Goal: Transaction & Acquisition: Subscribe to service/newsletter

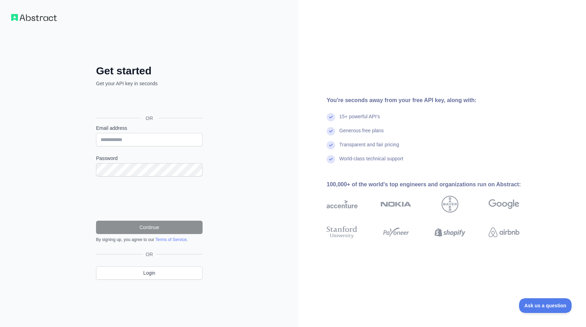
click at [246, 43] on div "Get started Get your API key in seconds OR Email address Password Continue By s…" at bounding box center [149, 163] width 299 height 327
click at [176, 141] on input "Email address" at bounding box center [149, 139] width 107 height 13
type input "**********"
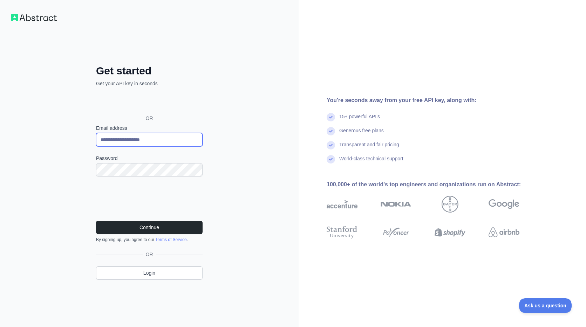
click at [128, 138] on input "**********" at bounding box center [149, 139] width 107 height 13
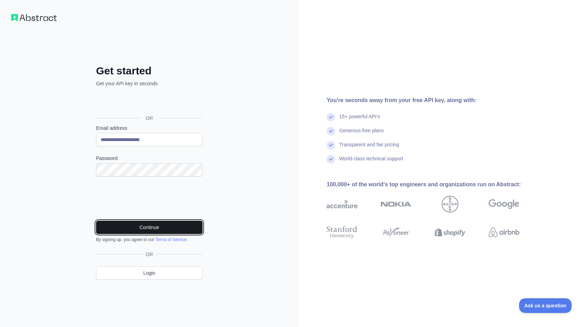
click at [140, 223] on button "Continue" at bounding box center [149, 226] width 107 height 13
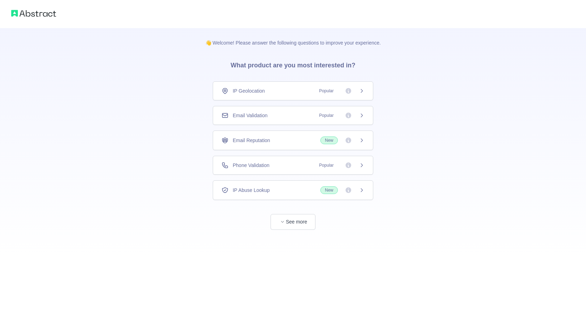
click at [456, 86] on div "👋 Welcome! Please answer the following questions to improve your experience. Wh…" at bounding box center [293, 129] width 586 height 258
click at [300, 113] on div "Email Validation Popular" at bounding box center [293, 115] width 143 height 7
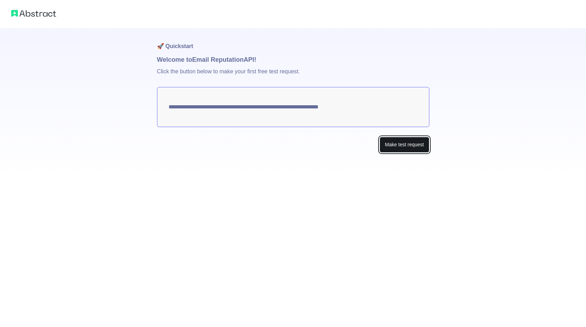
click at [411, 145] on button "Make test request" at bounding box center [404, 145] width 49 height 16
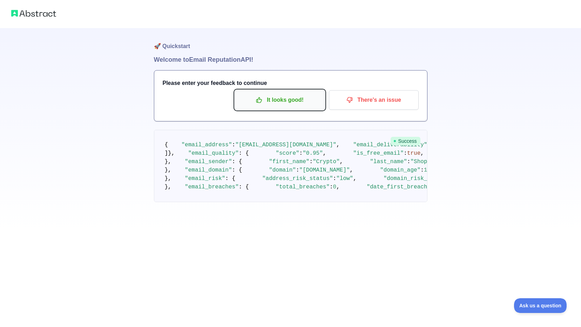
click at [293, 104] on p "It looks good!" at bounding box center [279, 100] width 79 height 12
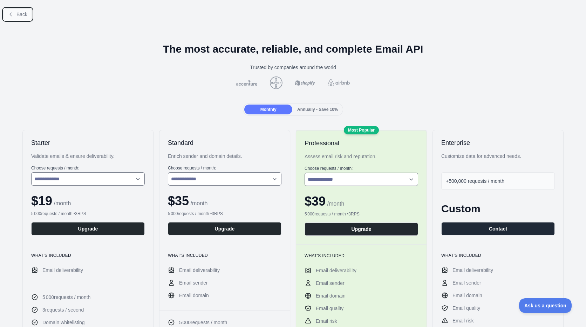
click at [26, 13] on span "Back" at bounding box center [21, 15] width 11 height 6
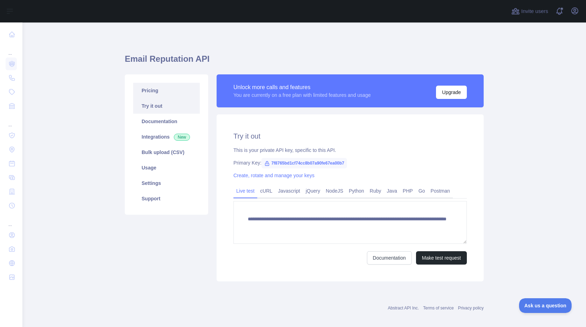
click at [161, 89] on link "Pricing" at bounding box center [166, 90] width 67 height 15
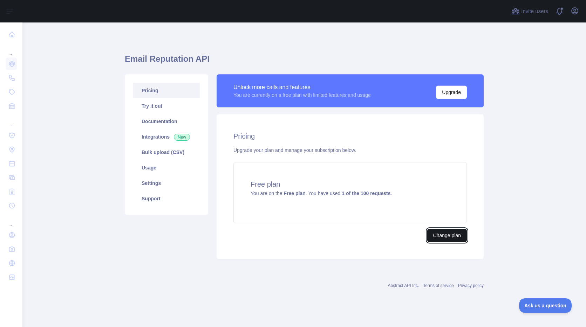
click at [448, 235] on button "Change plan" at bounding box center [447, 235] width 40 height 13
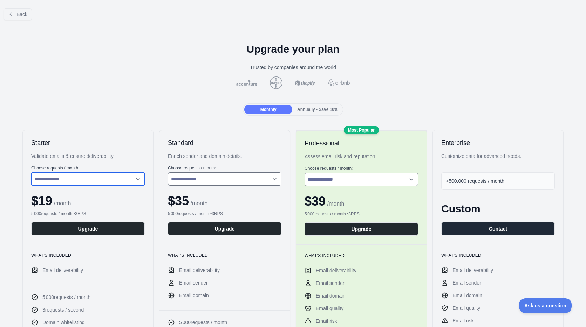
click at [136, 180] on select "**********" at bounding box center [88, 178] width 114 height 13
click at [7, 12] on button "Back" at bounding box center [18, 14] width 28 height 12
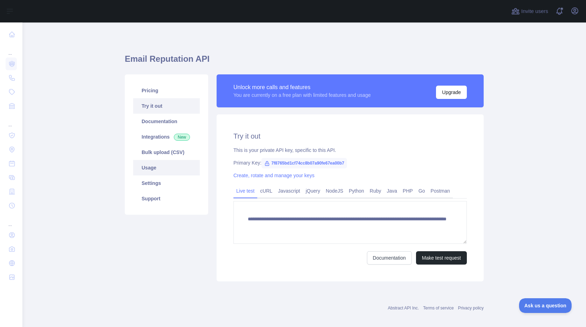
click at [157, 167] on link "Usage" at bounding box center [166, 167] width 67 height 15
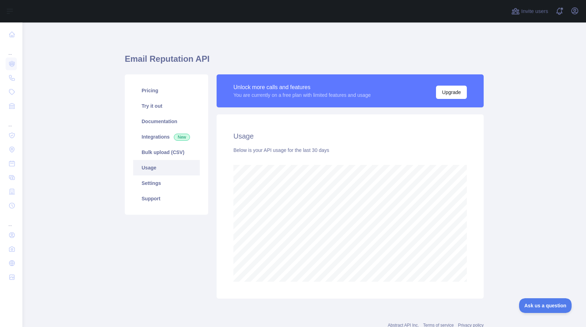
scroll to position [304, 558]
click at [157, 95] on link "Pricing" at bounding box center [166, 90] width 67 height 15
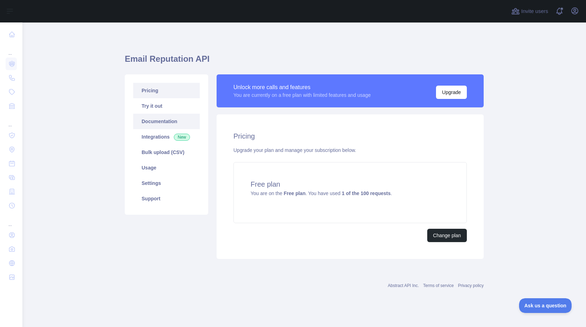
click at [161, 121] on link "Documentation" at bounding box center [166, 121] width 67 height 15
click at [155, 139] on link "Integrations New" at bounding box center [166, 136] width 67 height 15
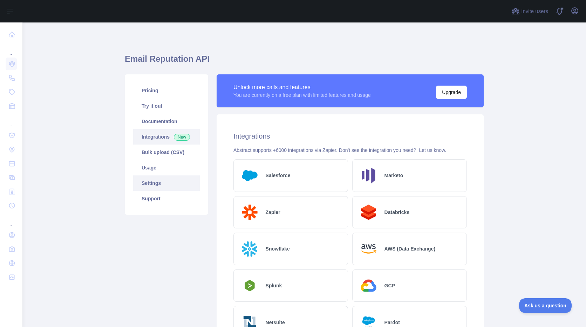
click at [159, 186] on link "Settings" at bounding box center [166, 182] width 67 height 15
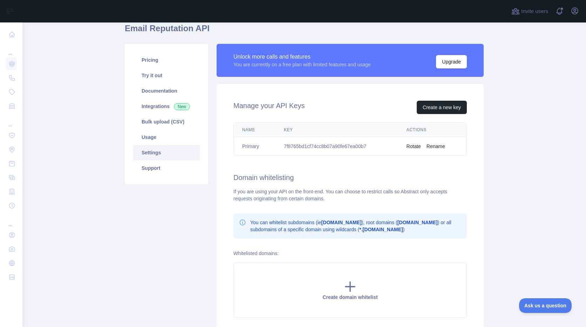
scroll to position [90, 0]
